Goal: Navigation & Orientation: Find specific page/section

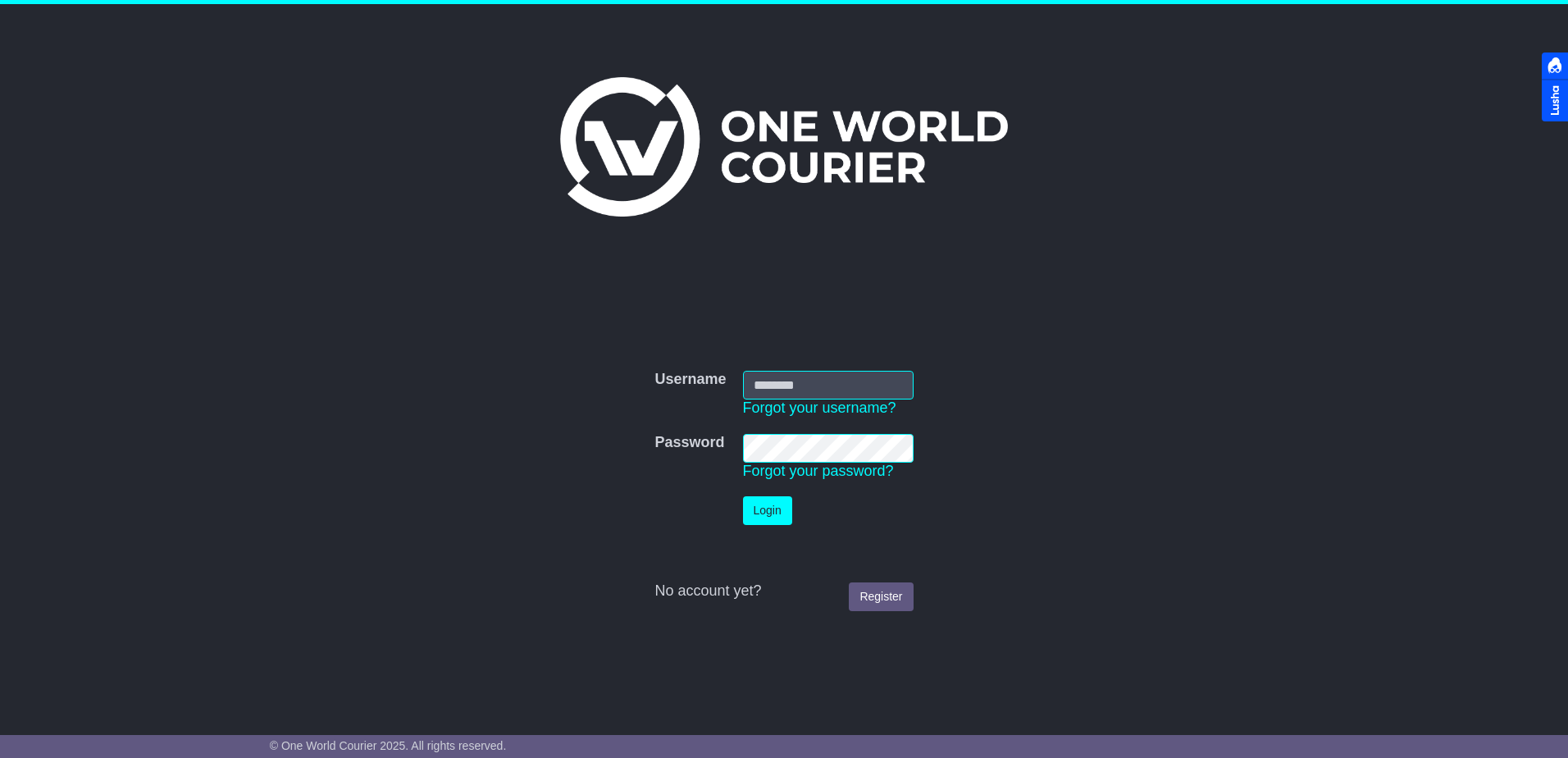
type input "**********"
click at [771, 518] on button "Login" at bounding box center [767, 511] width 49 height 29
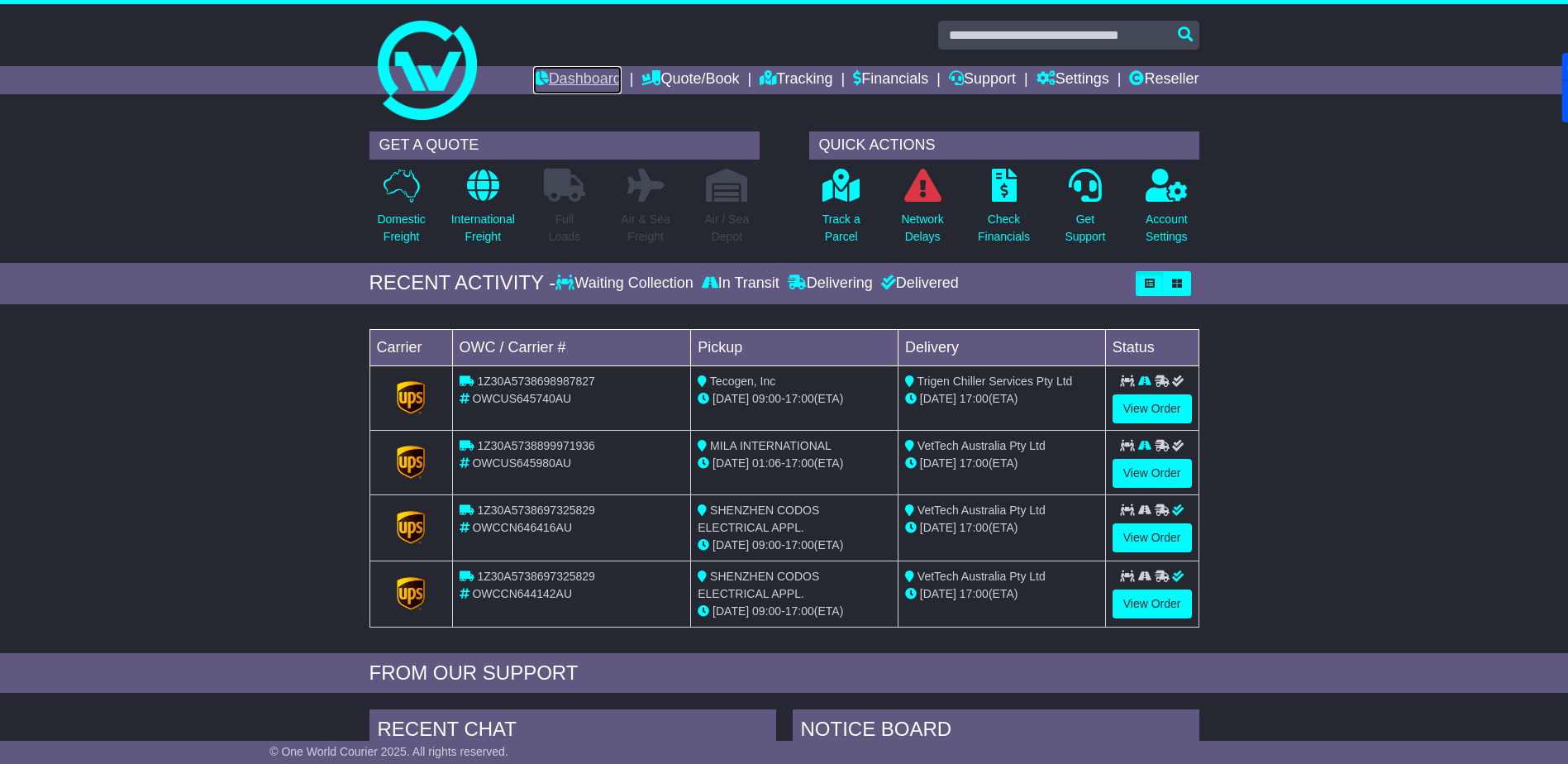
click at [558, 82] on link "Dashboard" at bounding box center [577, 80] width 89 height 28
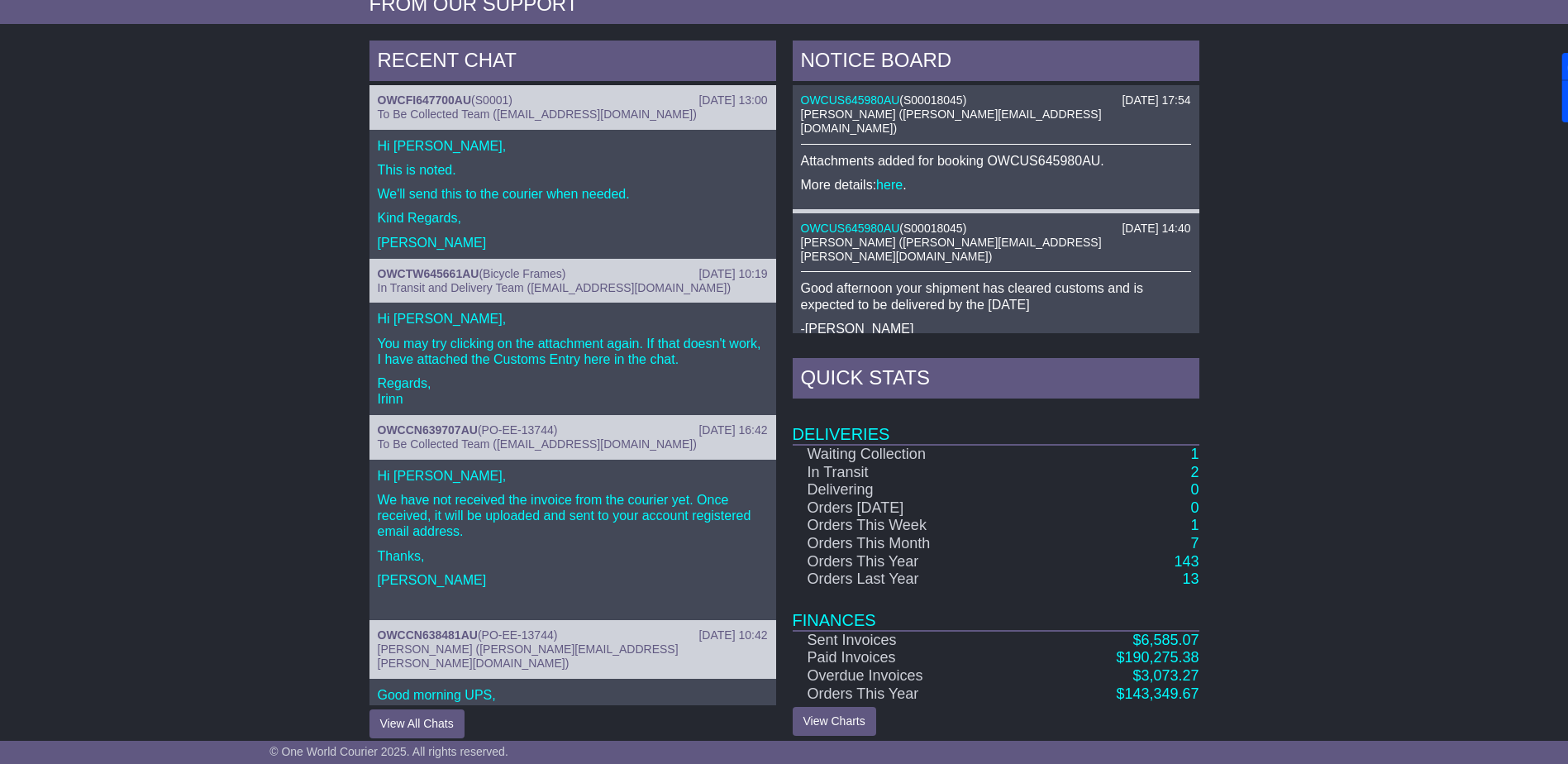
scroll to position [684, 0]
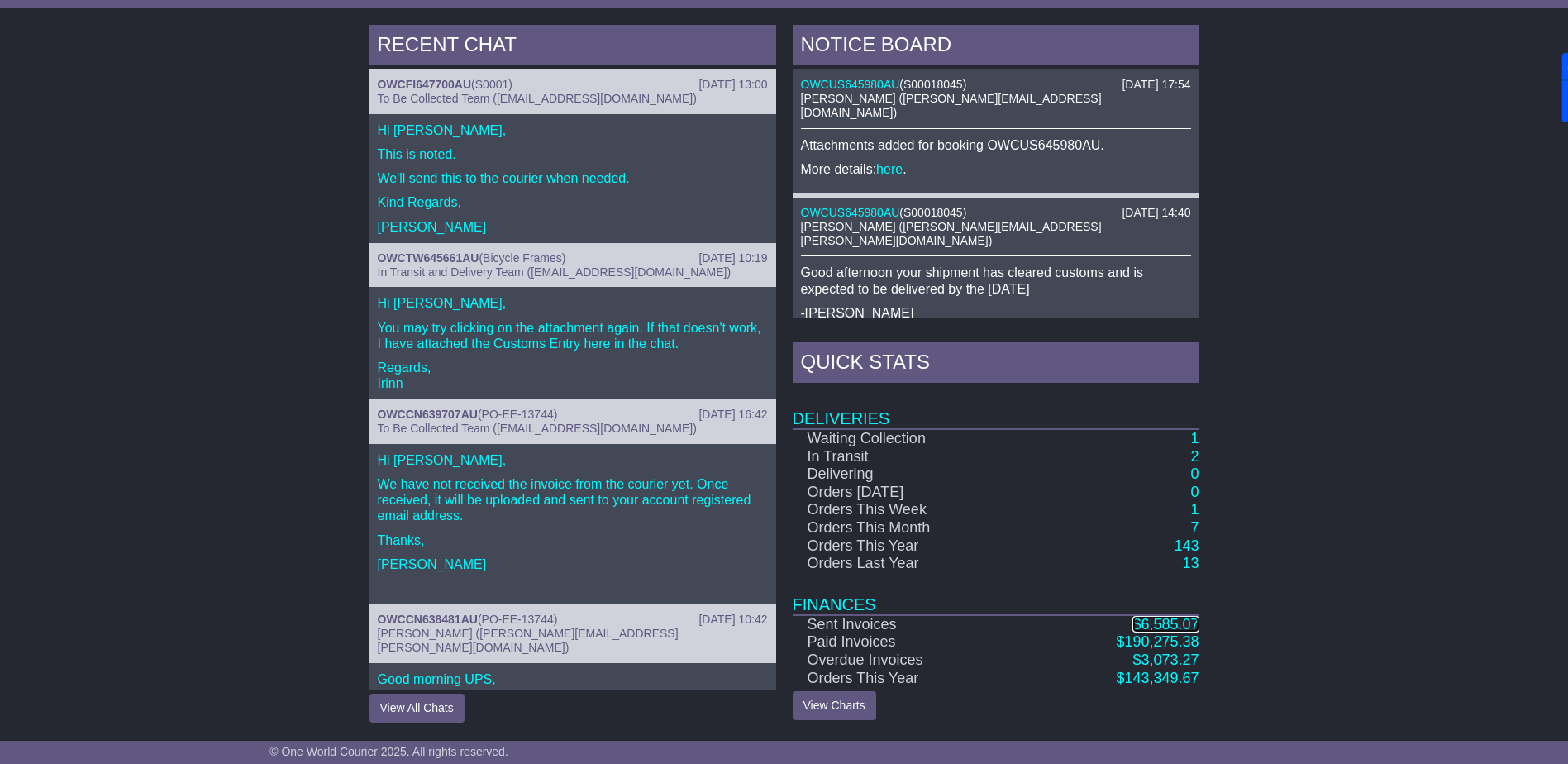
click at [1165, 623] on span "6,585.07" at bounding box center [1170, 624] width 58 height 16
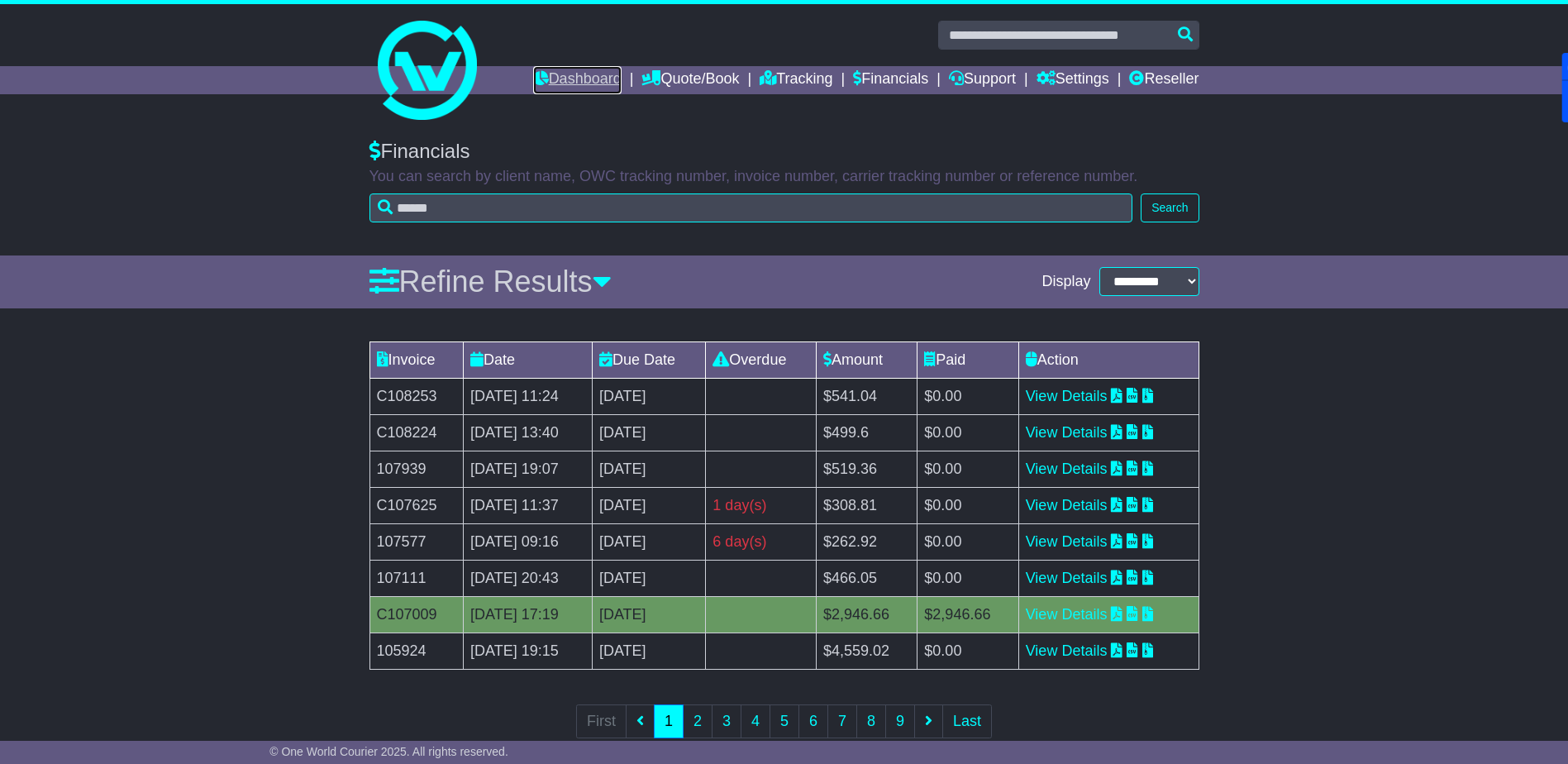
click at [560, 74] on link "Dashboard" at bounding box center [577, 80] width 89 height 28
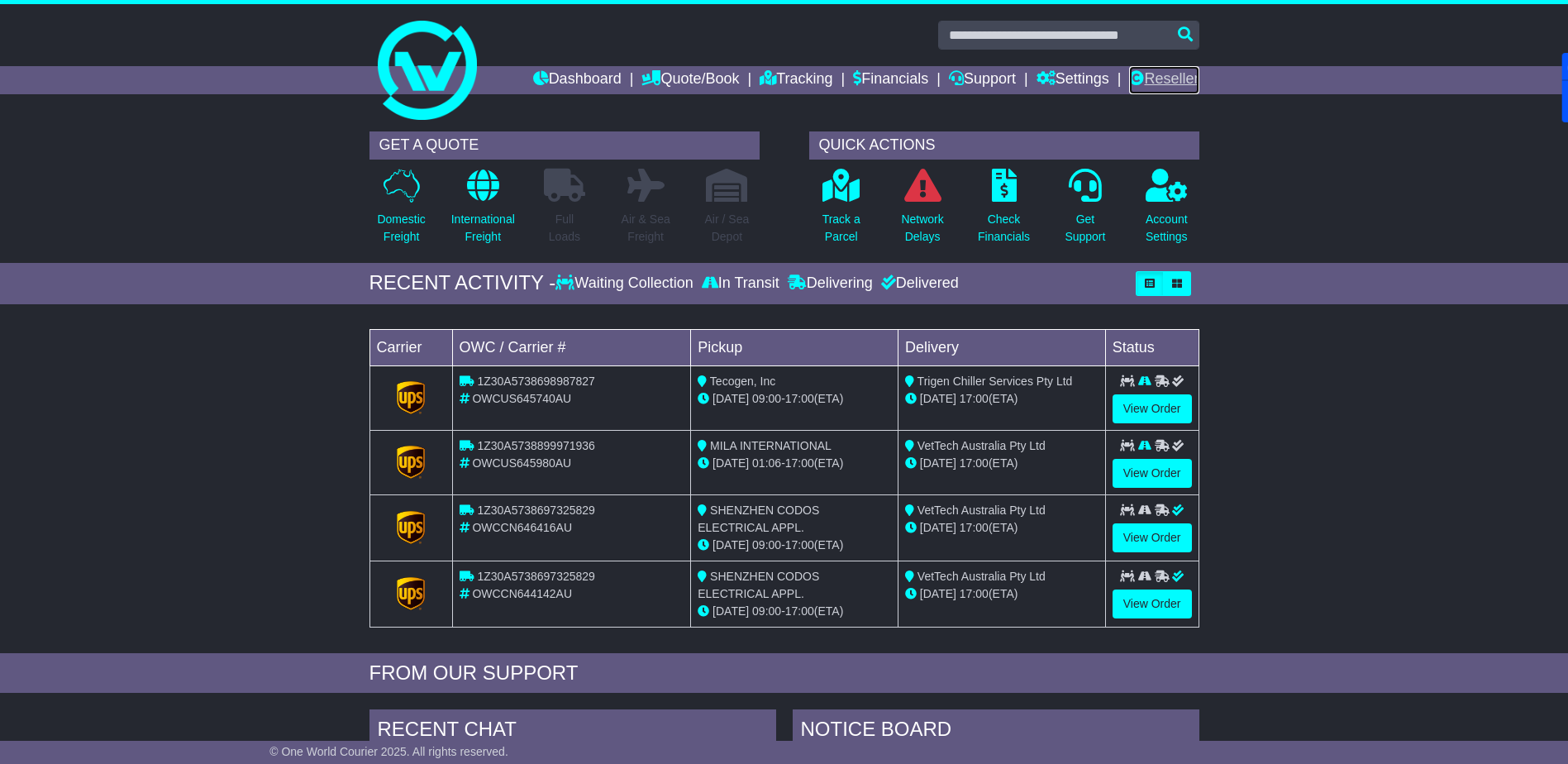
click at [1178, 82] on link "Reseller" at bounding box center [1164, 80] width 70 height 28
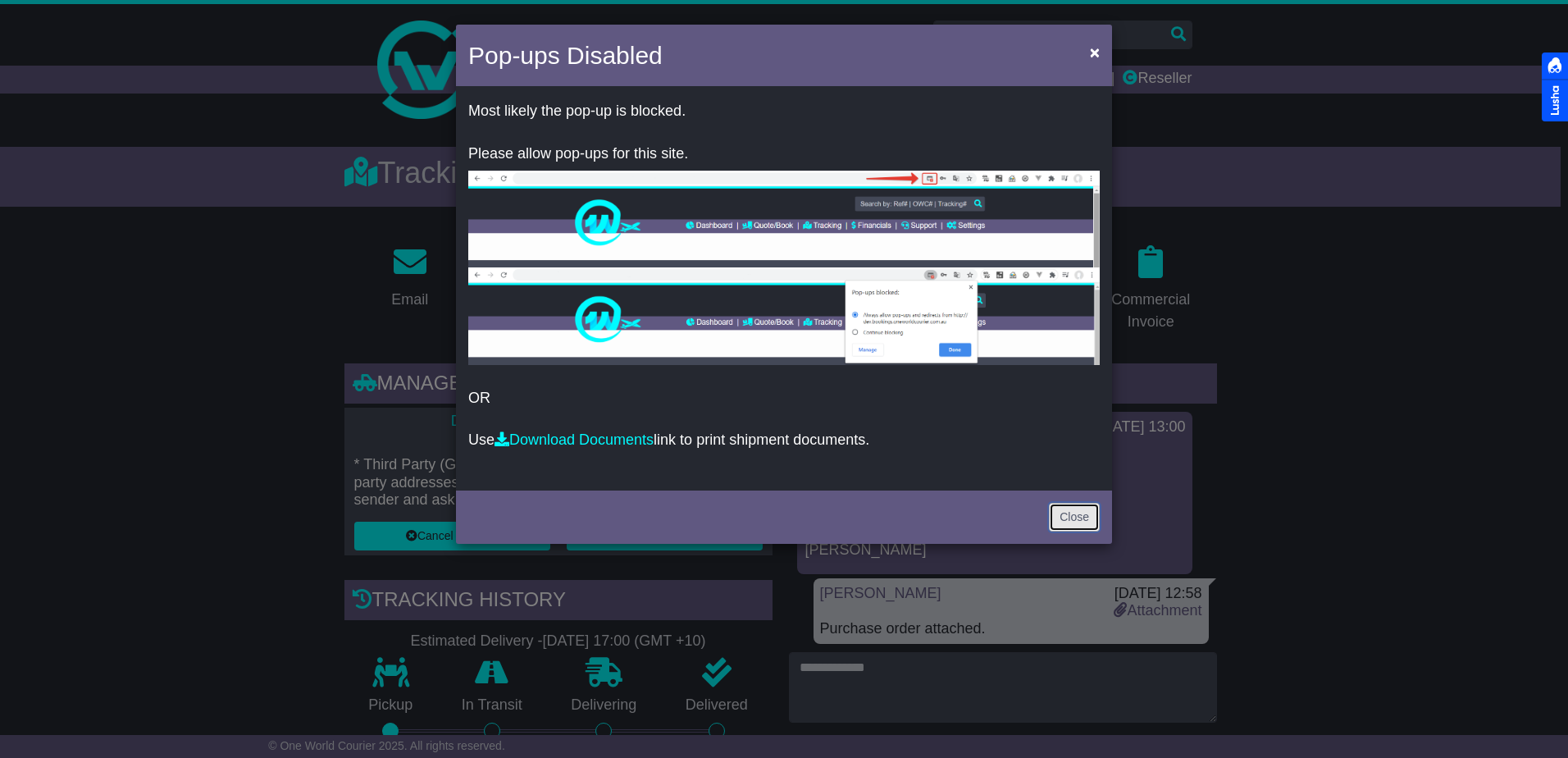
drag, startPoint x: 1074, startPoint y: 519, endPoint x: 1060, endPoint y: 518, distance: 14.0
click at [1074, 519] on link "Close" at bounding box center [1074, 517] width 51 height 29
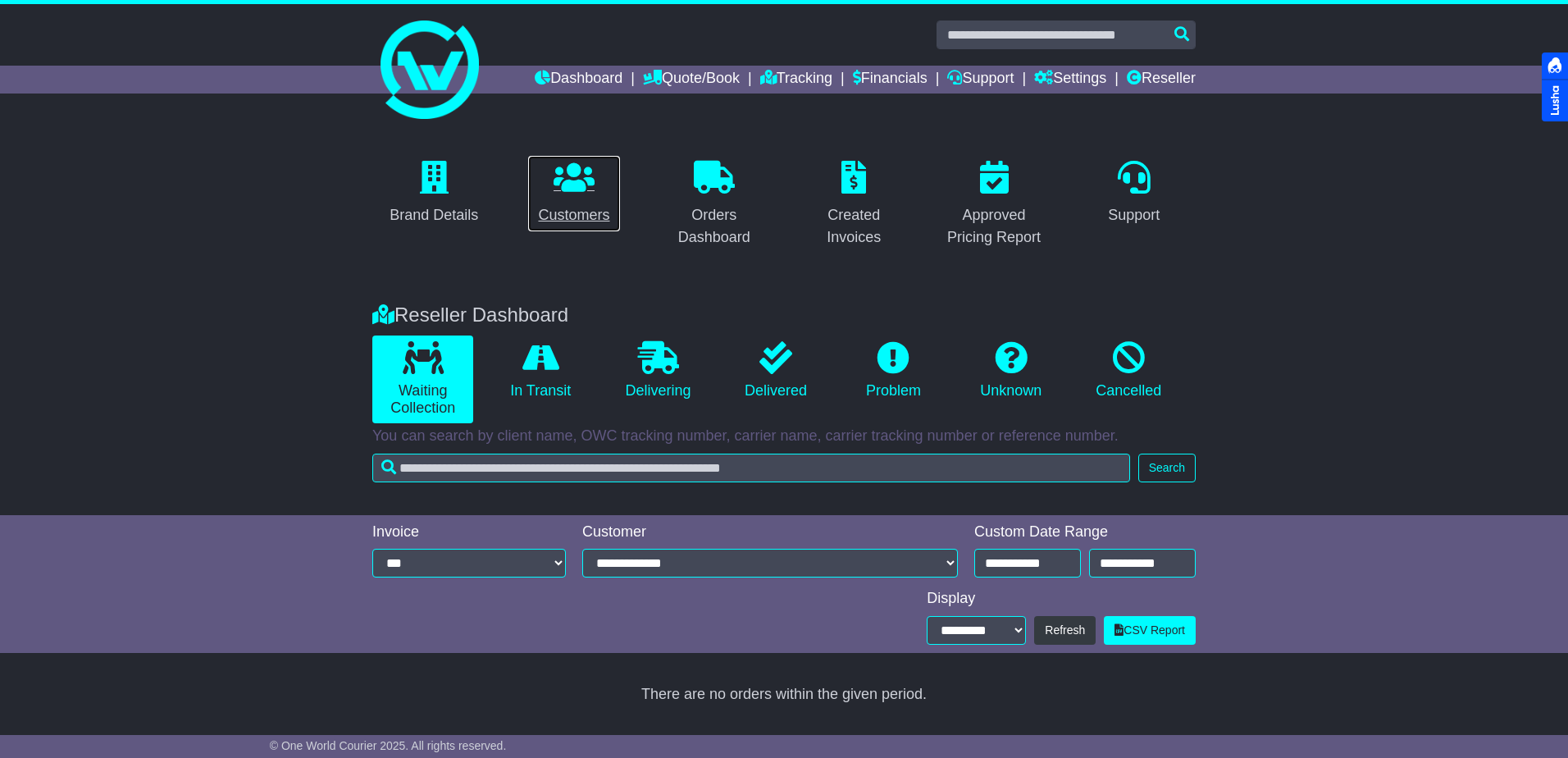
click at [591, 189] on icon at bounding box center [575, 177] width 41 height 32
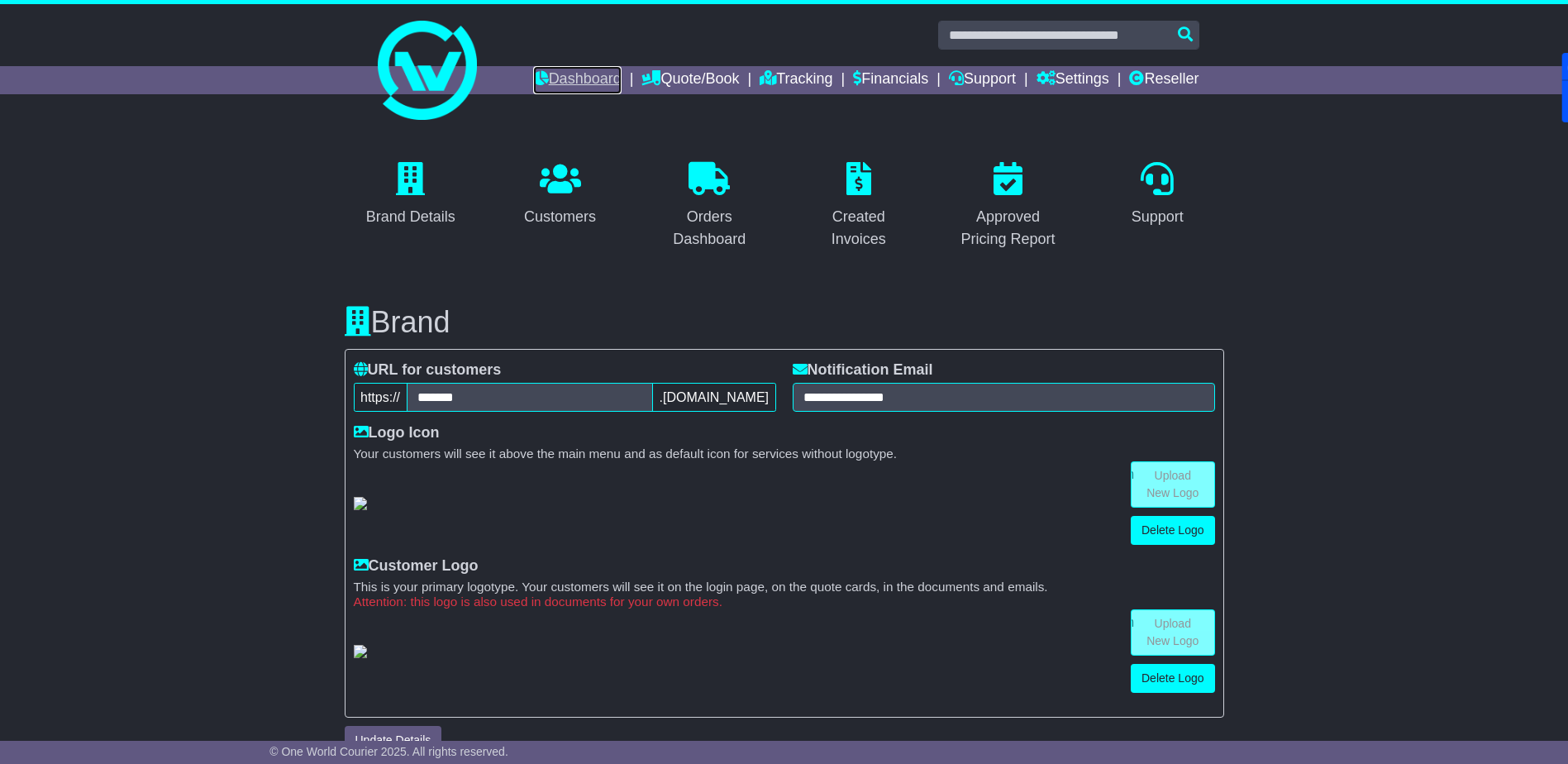
click at [585, 83] on link "Dashboard" at bounding box center [577, 80] width 89 height 28
